Goal: Navigation & Orientation: Understand site structure

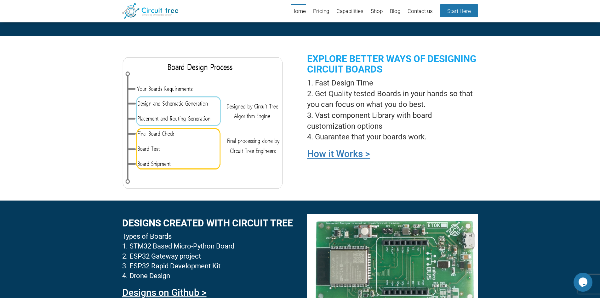
scroll to position [464, 0]
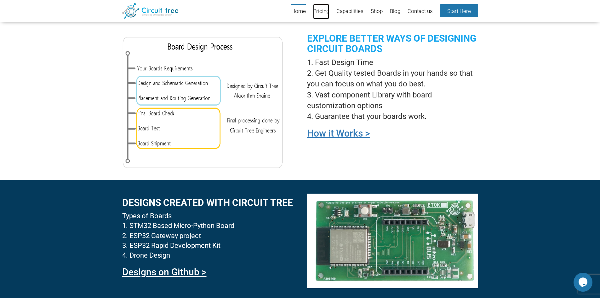
click at [324, 9] on link "Pricing" at bounding box center [321, 11] width 16 height 15
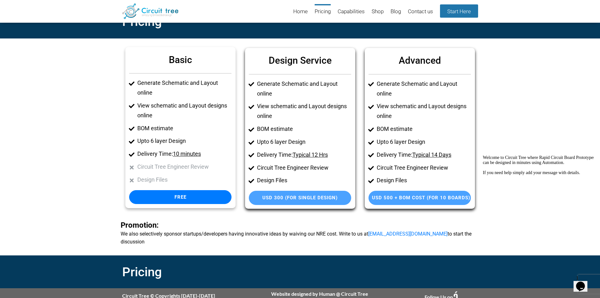
scroll to position [17, 0]
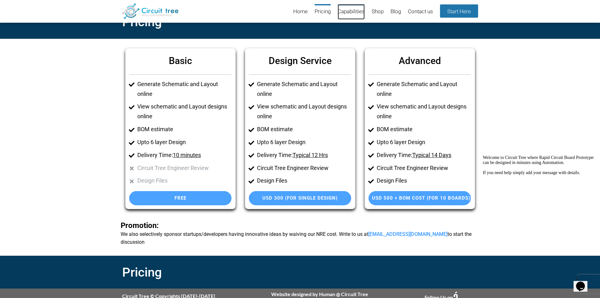
click at [345, 16] on link "Capabilities" at bounding box center [351, 11] width 27 height 15
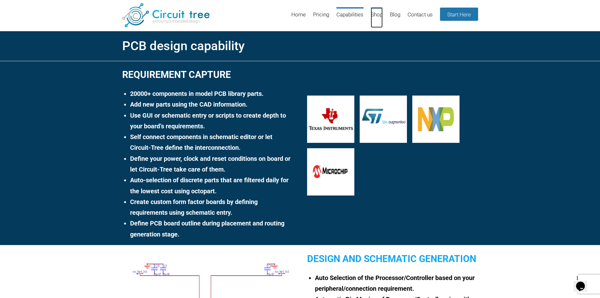
click at [371, 14] on link "Shop" at bounding box center [377, 17] width 12 height 20
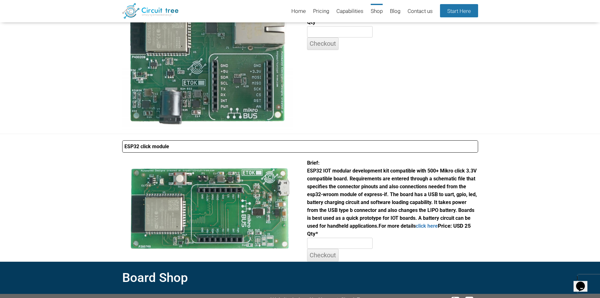
scroll to position [252, 0]
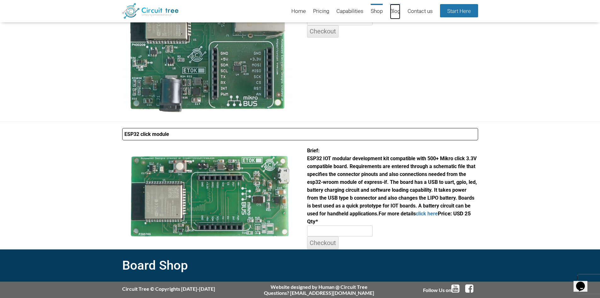
click at [396, 10] on link "Blog" at bounding box center [395, 11] width 10 height 15
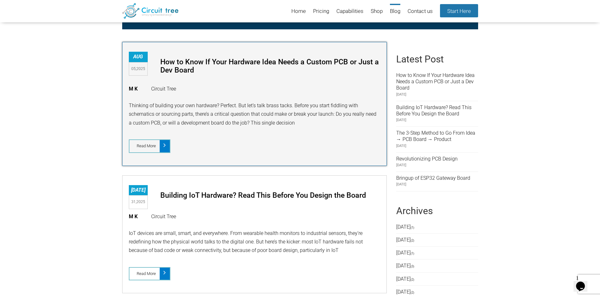
scroll to position [180, 0]
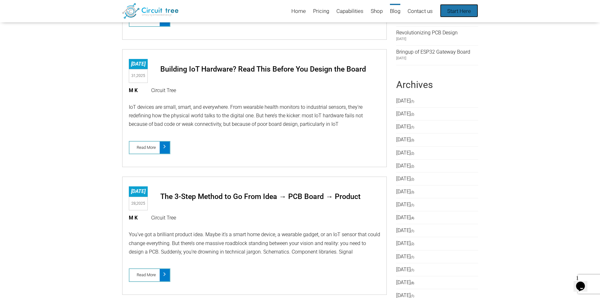
click at [447, 10] on link "Start Here" at bounding box center [459, 10] width 38 height 13
